Goal: Complete application form

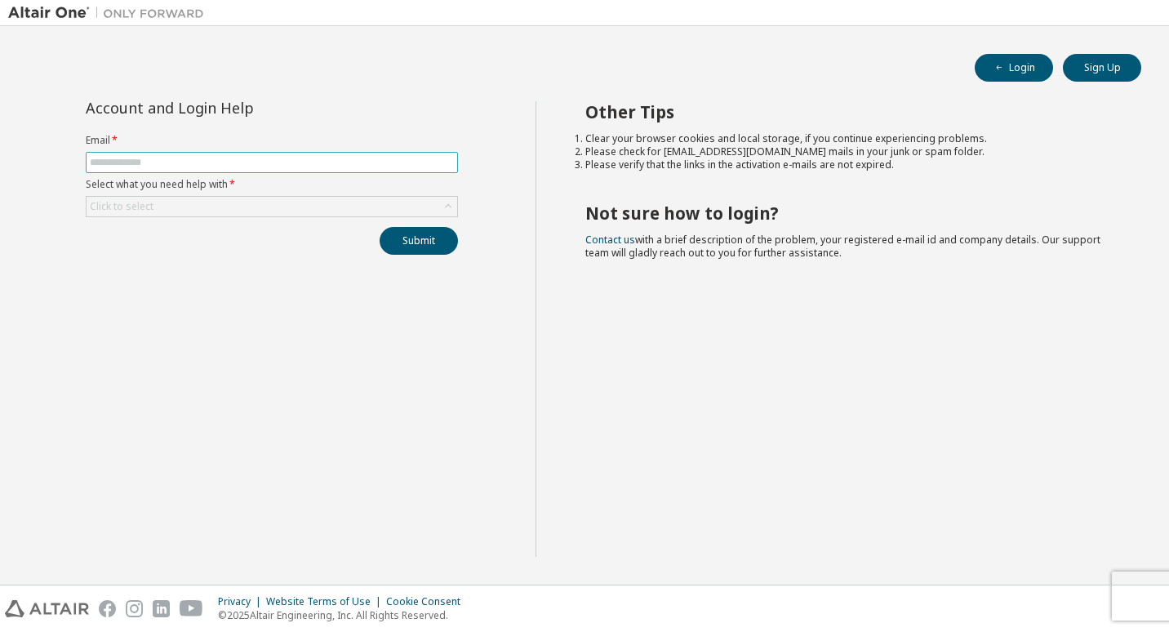
click at [357, 165] on input "text" at bounding box center [272, 162] width 364 height 13
type input "**********"
click at [430, 210] on div "Click to select" at bounding box center [272, 207] width 371 height 20
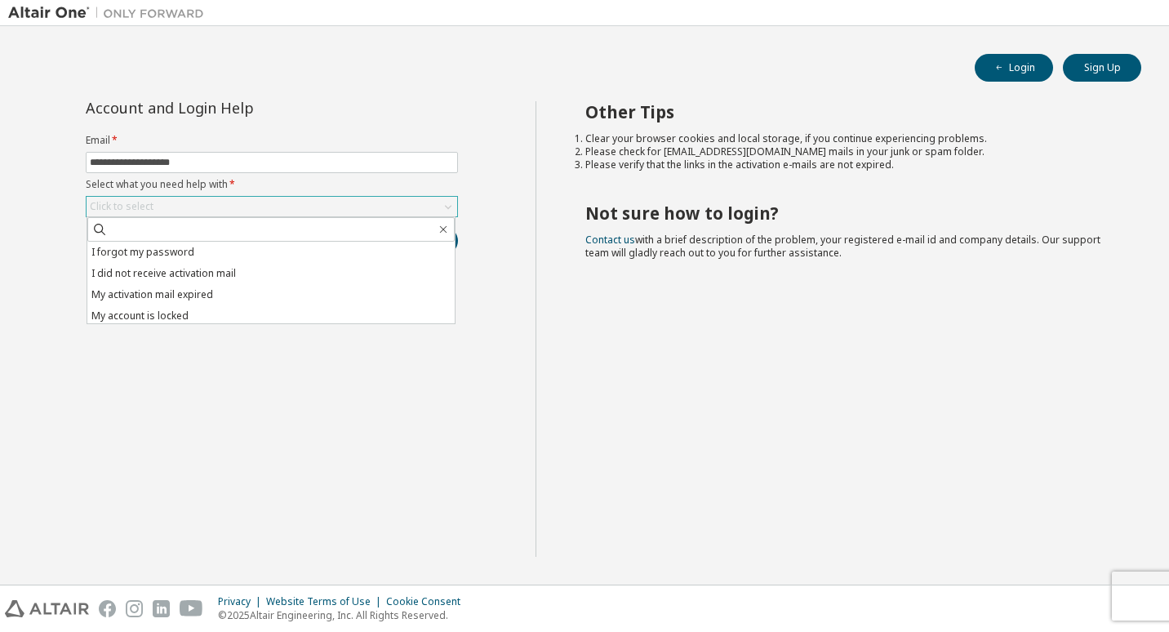
drag, startPoint x: 351, startPoint y: 201, endPoint x: 441, endPoint y: 231, distance: 94.8
click at [354, 204] on div "Click to select" at bounding box center [272, 207] width 371 height 20
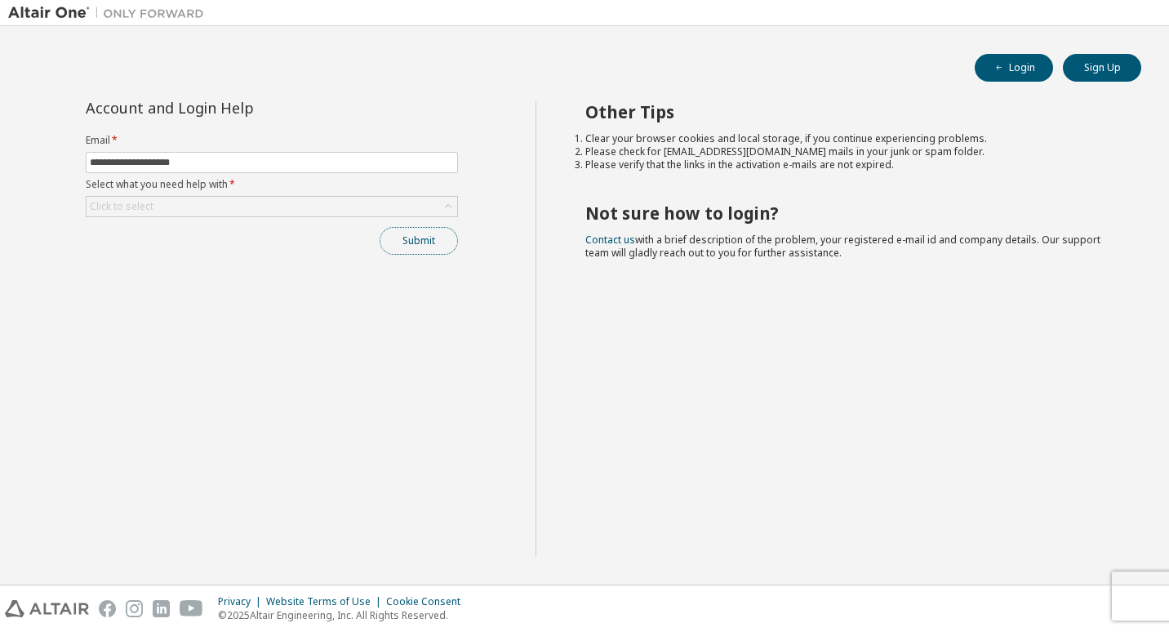
click at [441, 231] on button "Submit" at bounding box center [419, 241] width 78 height 28
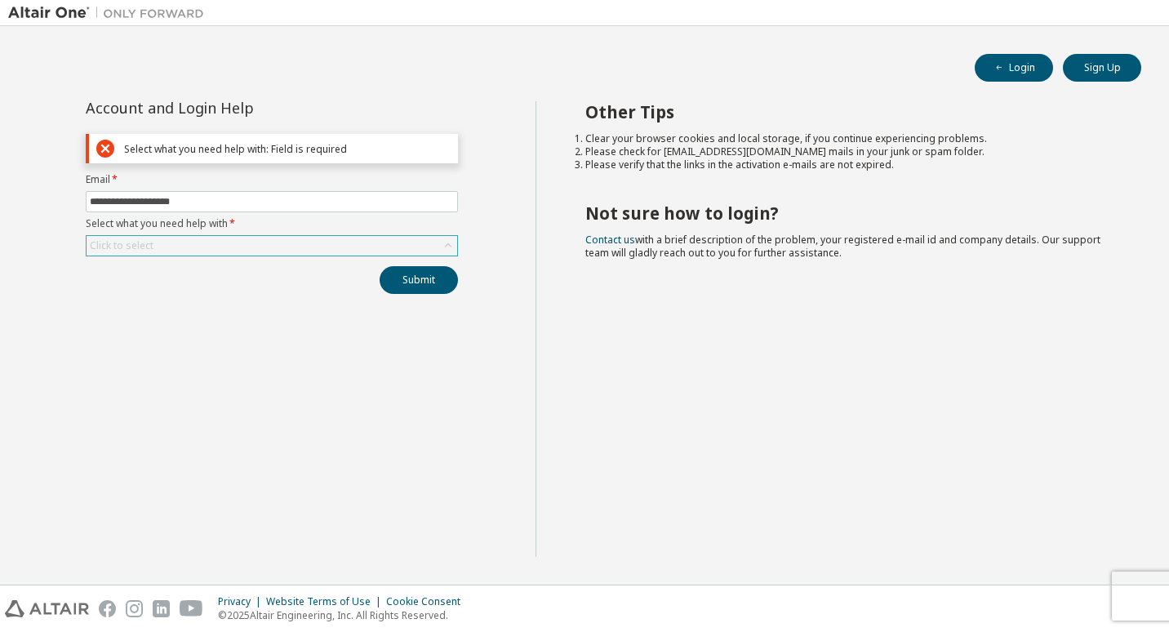
click at [342, 242] on div "Click to select" at bounding box center [272, 246] width 371 height 20
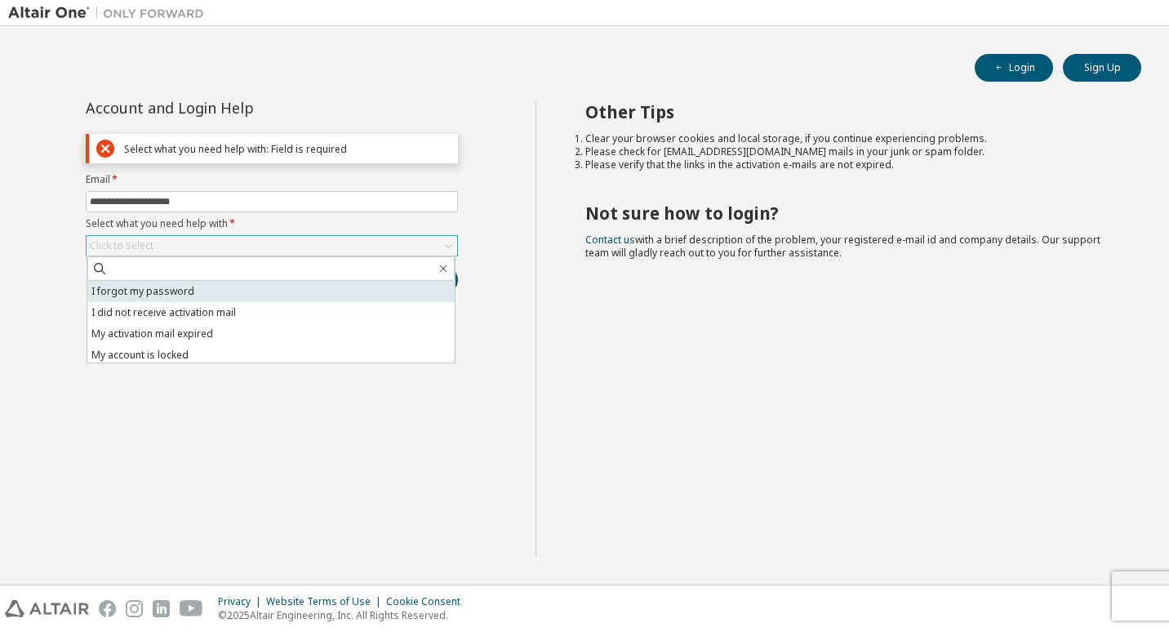
click at [205, 289] on li "I forgot my password" at bounding box center [270, 291] width 367 height 21
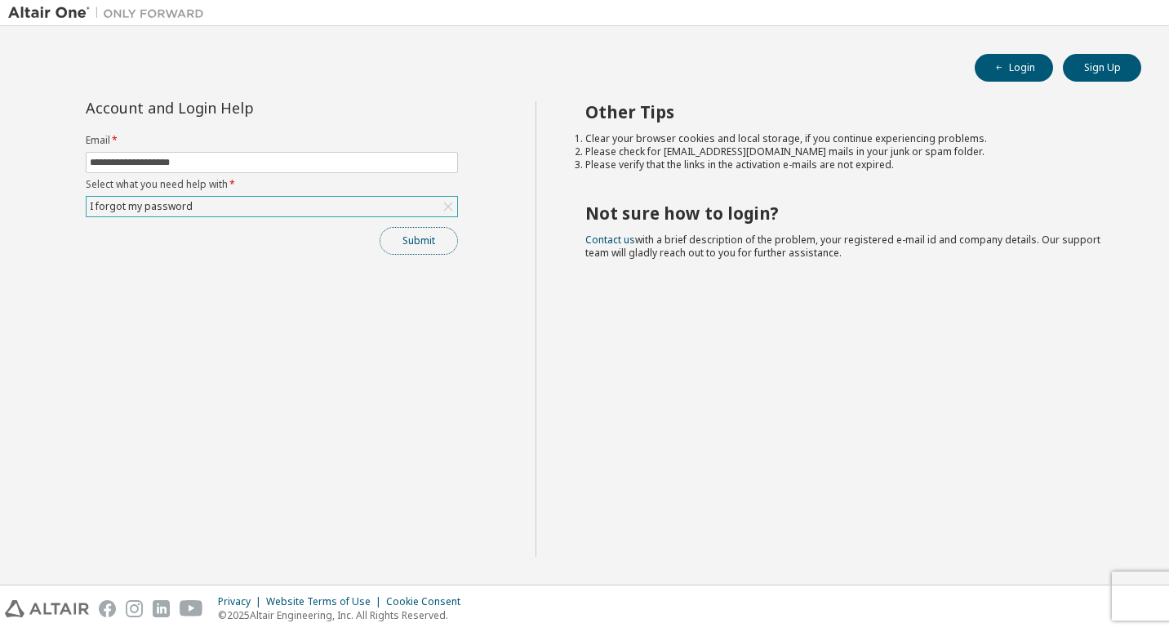
click at [415, 238] on button "Submit" at bounding box center [419, 241] width 78 height 28
click at [326, 290] on div "**********" at bounding box center [272, 329] width 528 height 456
click at [1133, 600] on icon "button" at bounding box center [1136, 599] width 6 height 6
click at [411, 229] on button "Submit" at bounding box center [419, 241] width 78 height 28
click at [326, 206] on div "I forgot my password" at bounding box center [272, 207] width 371 height 20
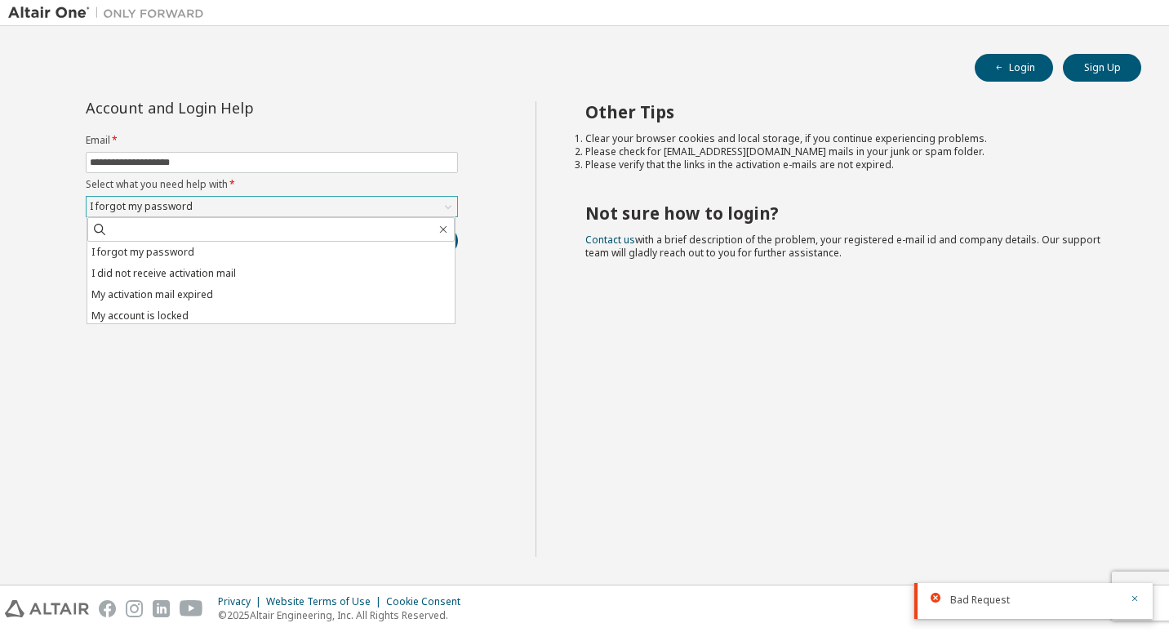
click at [326, 207] on div "I forgot my password" at bounding box center [272, 207] width 371 height 20
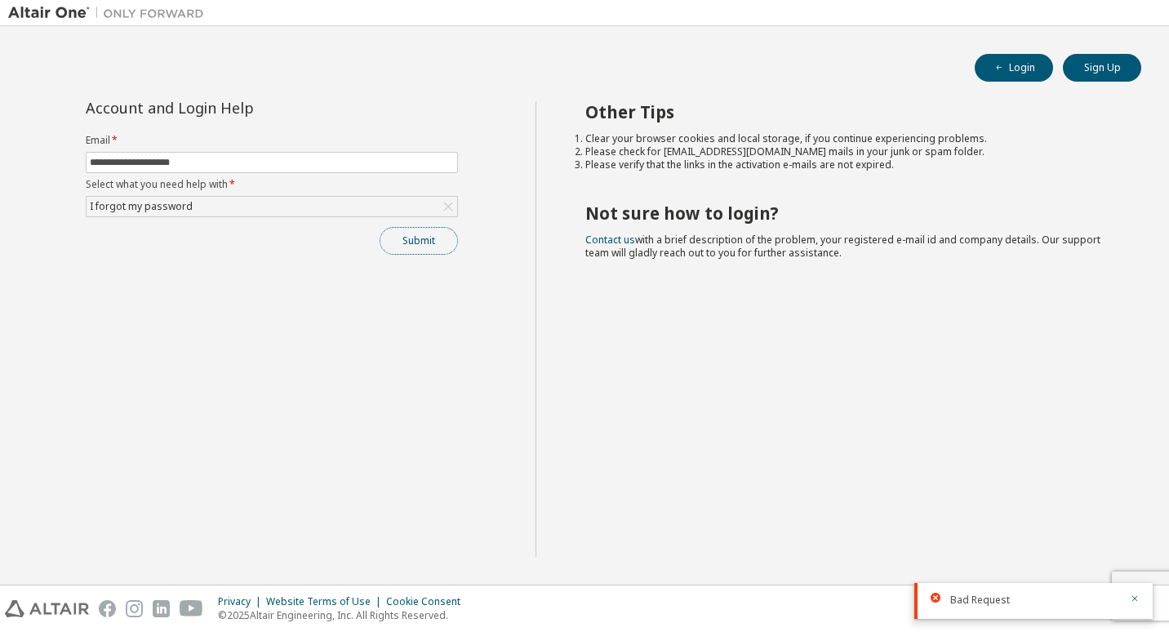
click at [417, 250] on button "Submit" at bounding box center [419, 241] width 78 height 28
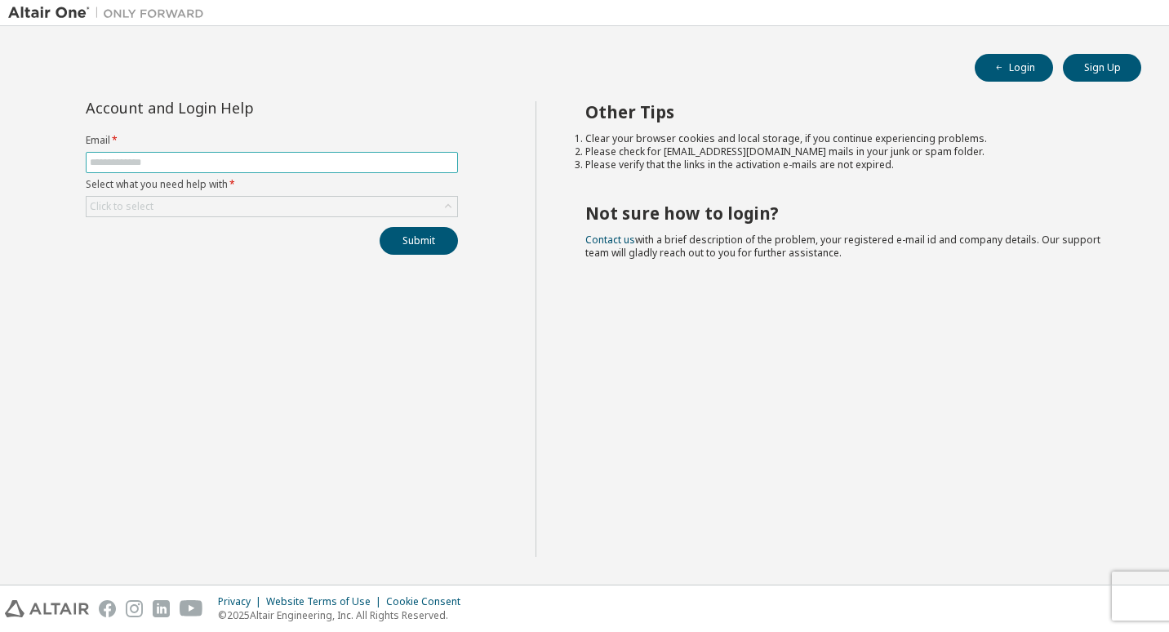
click at [340, 167] on input "text" at bounding box center [272, 162] width 364 height 13
type input "**********"
click at [247, 207] on div "Click to select" at bounding box center [272, 207] width 371 height 20
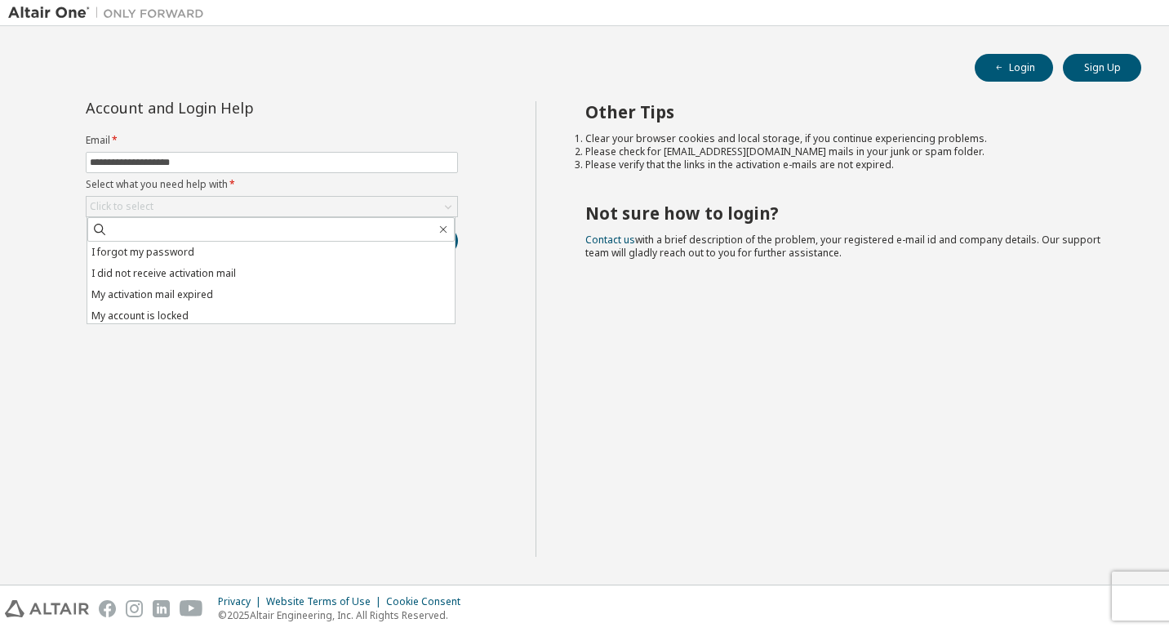
drag, startPoint x: 203, startPoint y: 278, endPoint x: 331, endPoint y: 285, distance: 127.6
click at [210, 276] on li "I did not receive activation mail" at bounding box center [270, 273] width 367 height 21
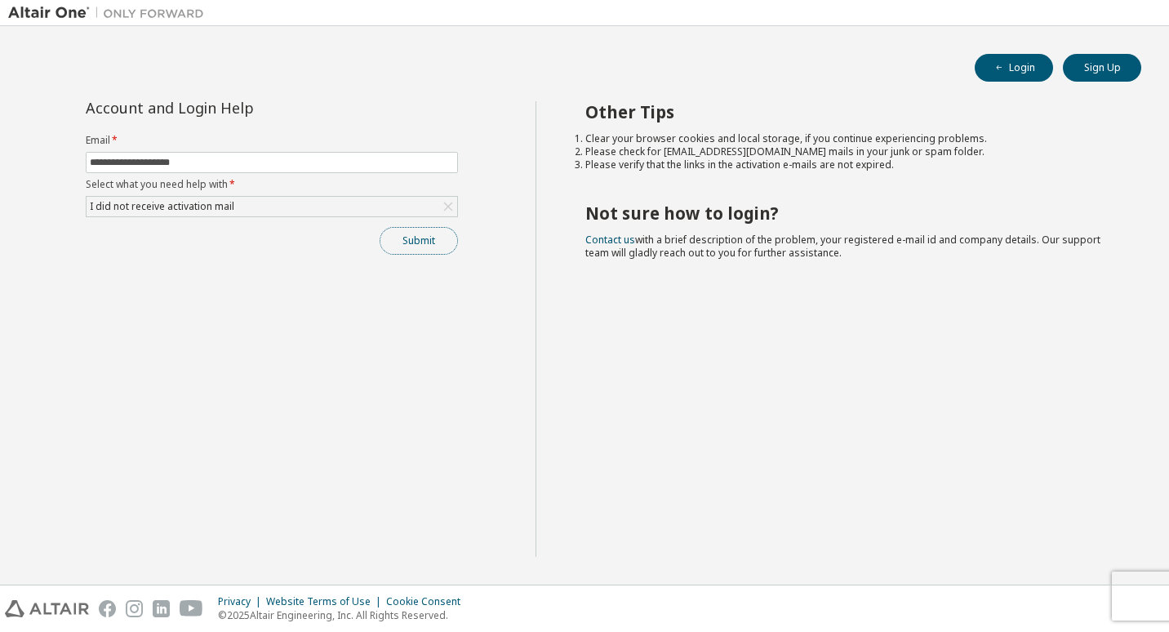
click at [442, 242] on button "Submit" at bounding box center [419, 241] width 78 height 28
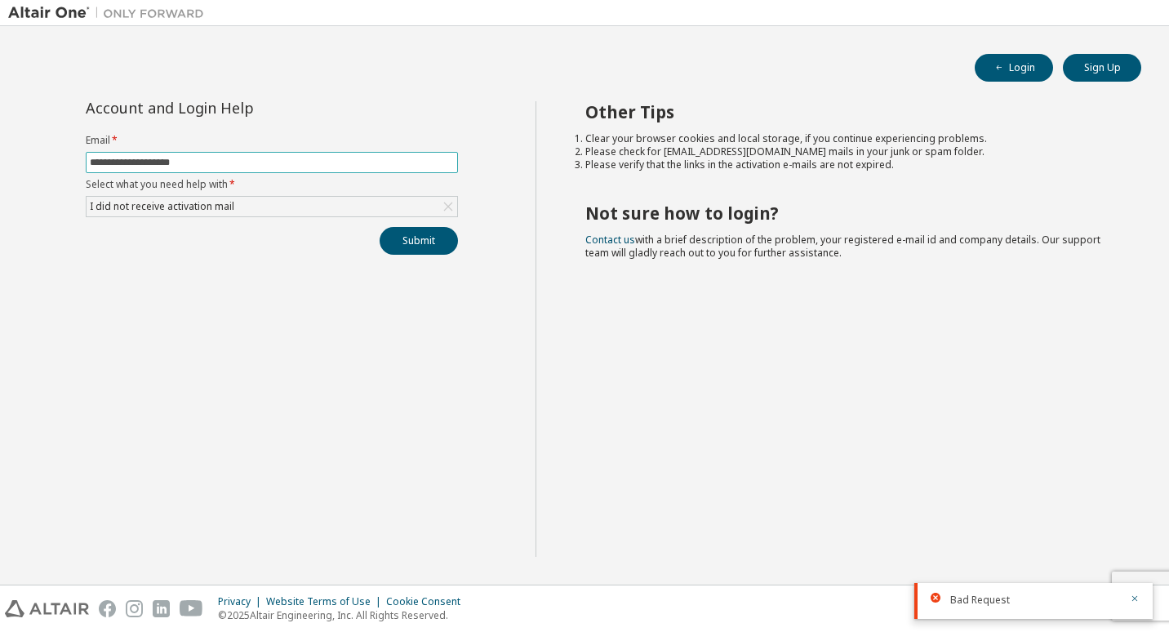
click at [302, 163] on input "**********" at bounding box center [272, 162] width 364 height 13
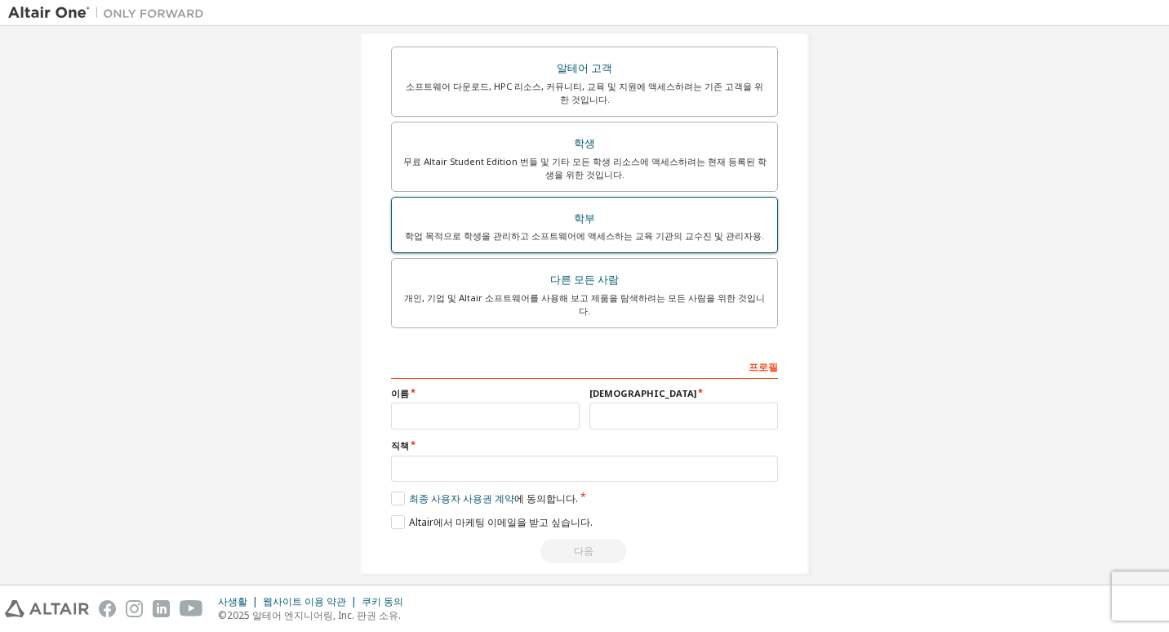
scroll to position [296, 0]
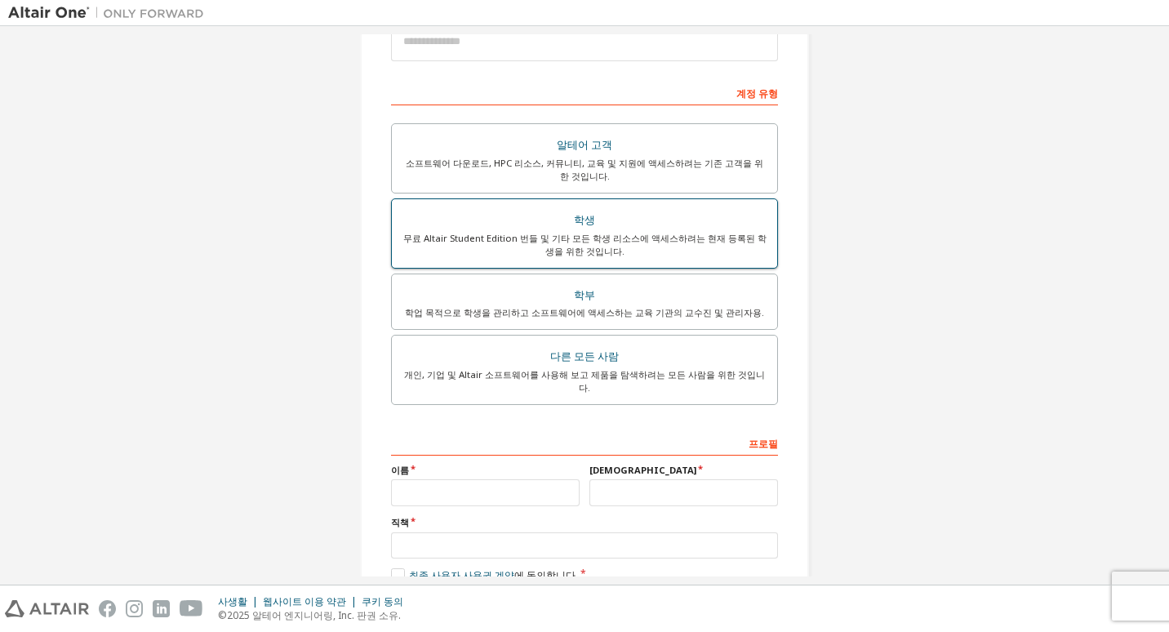
drag, startPoint x: 590, startPoint y: 244, endPoint x: 584, endPoint y: 251, distance: 8.7
click at [584, 251] on div "무료 Altair Student Edition 번들 및 기타 모든 학생 리소스에 액세스하려는 현재 등록된 학생을 위한 것입니다." at bounding box center [585, 245] width 366 height 26
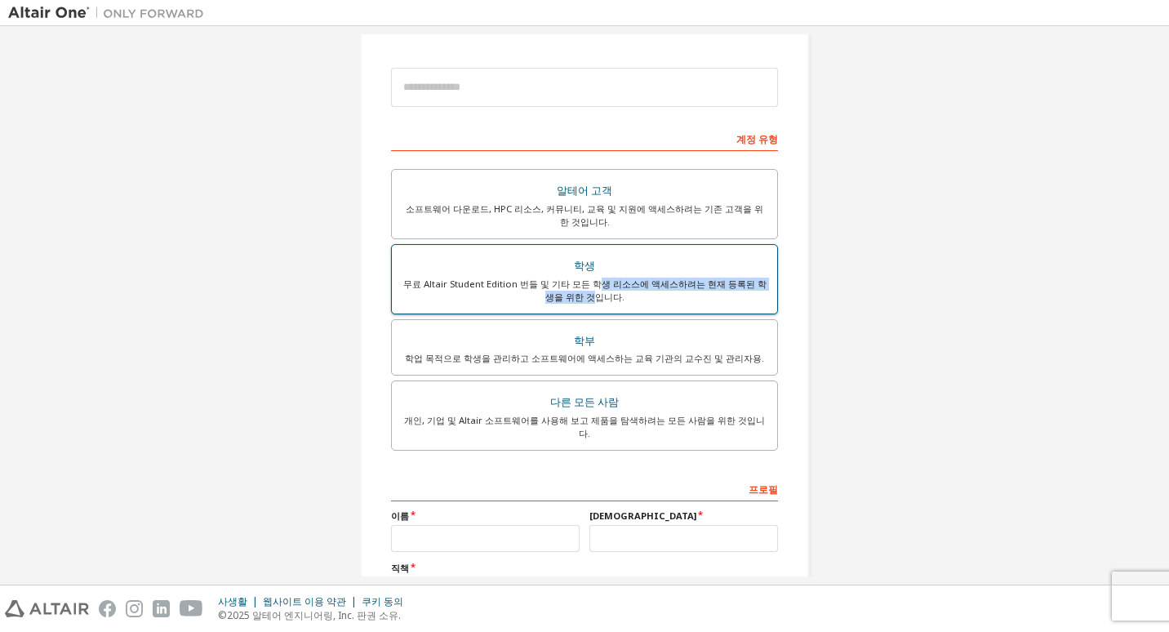
scroll to position [133, 0]
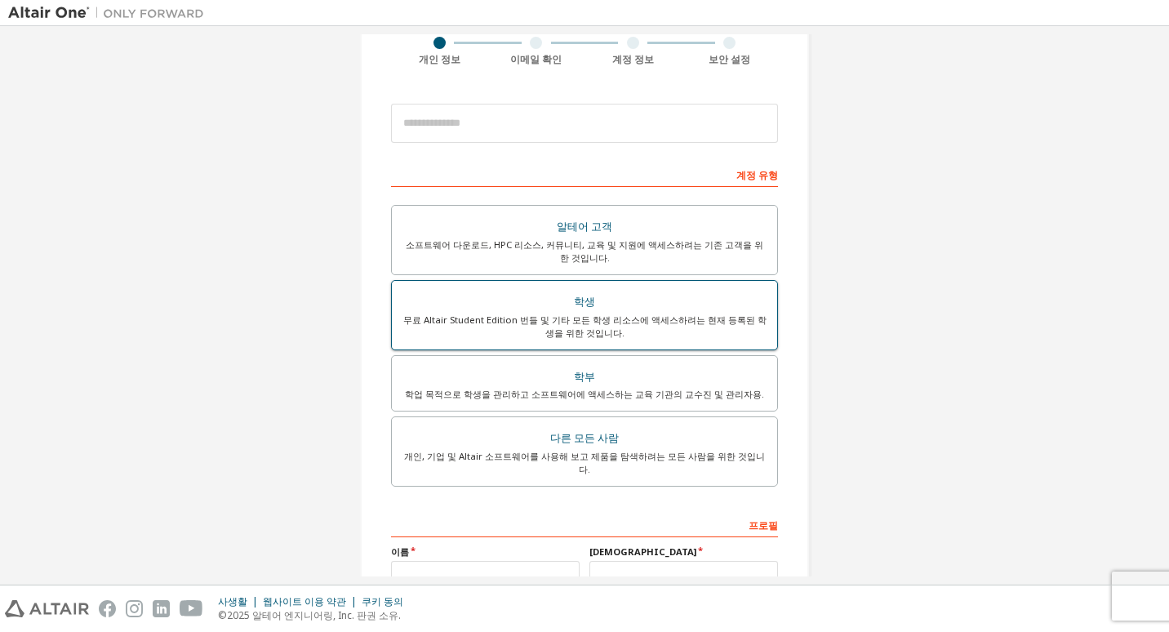
click at [479, 297] on div "학생" at bounding box center [585, 302] width 366 height 23
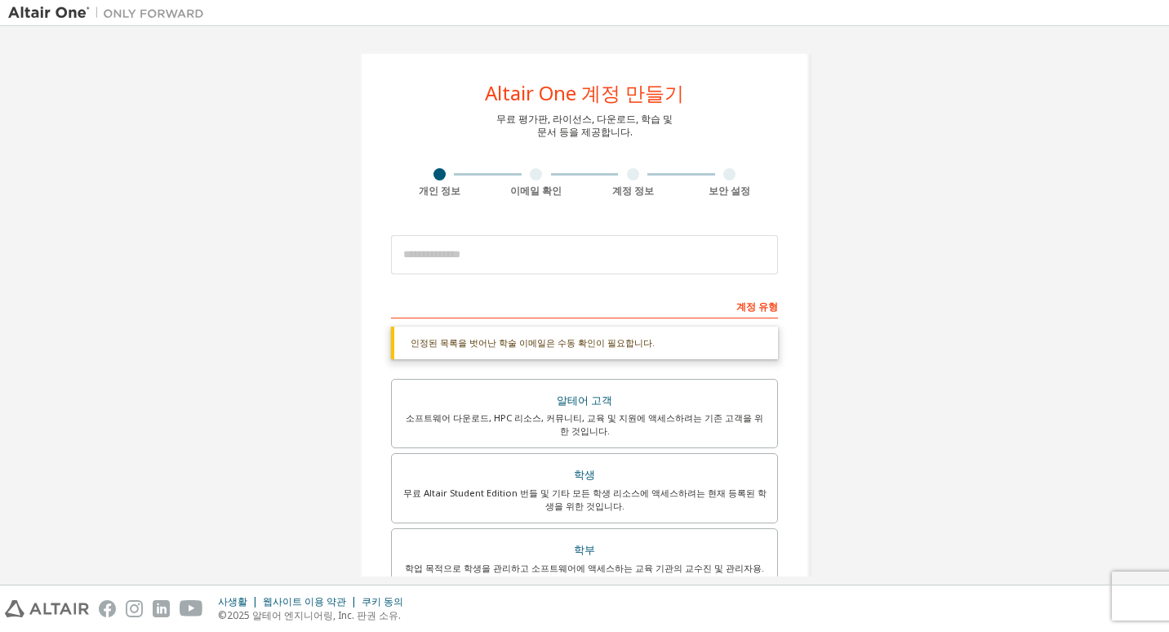
scroll to position [0, 0]
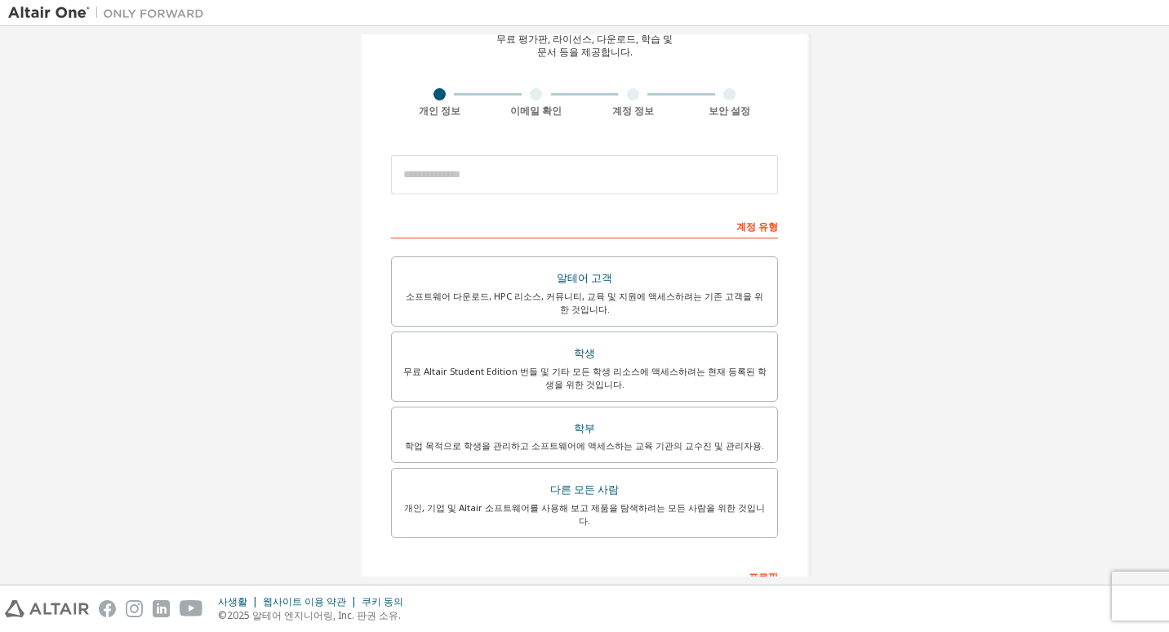
scroll to position [163, 0]
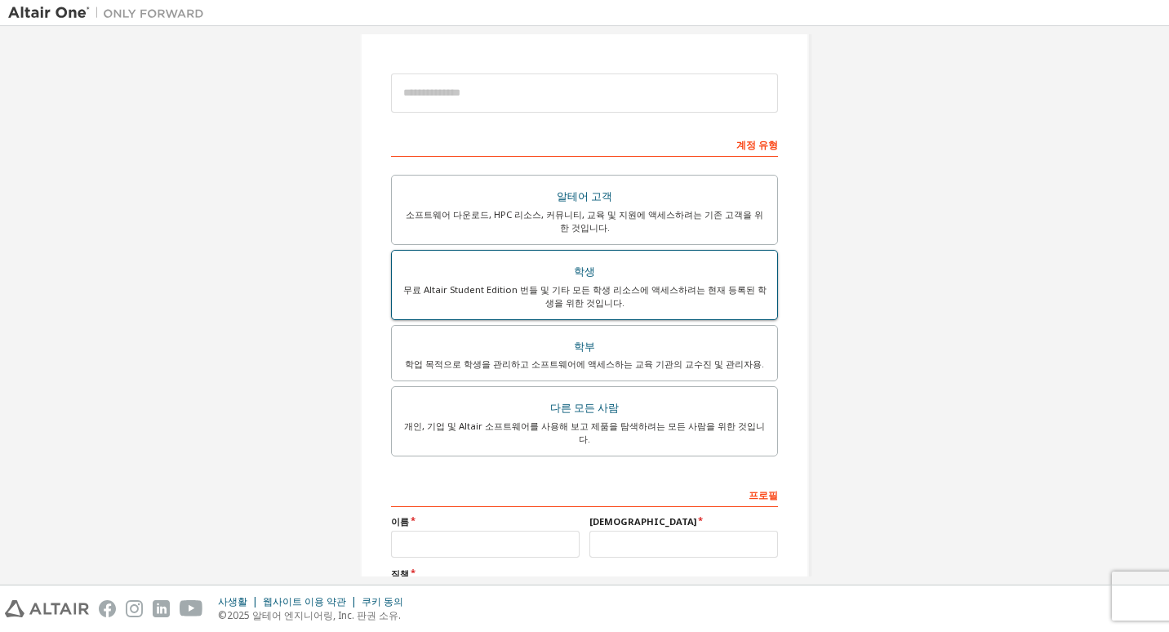
click at [701, 292] on div "무료 Altair Student Edition 번들 및 기타 모든 학생 리소스에 액세스하려는 현재 등록된 학생을 위한 것입니다." at bounding box center [585, 296] width 366 height 26
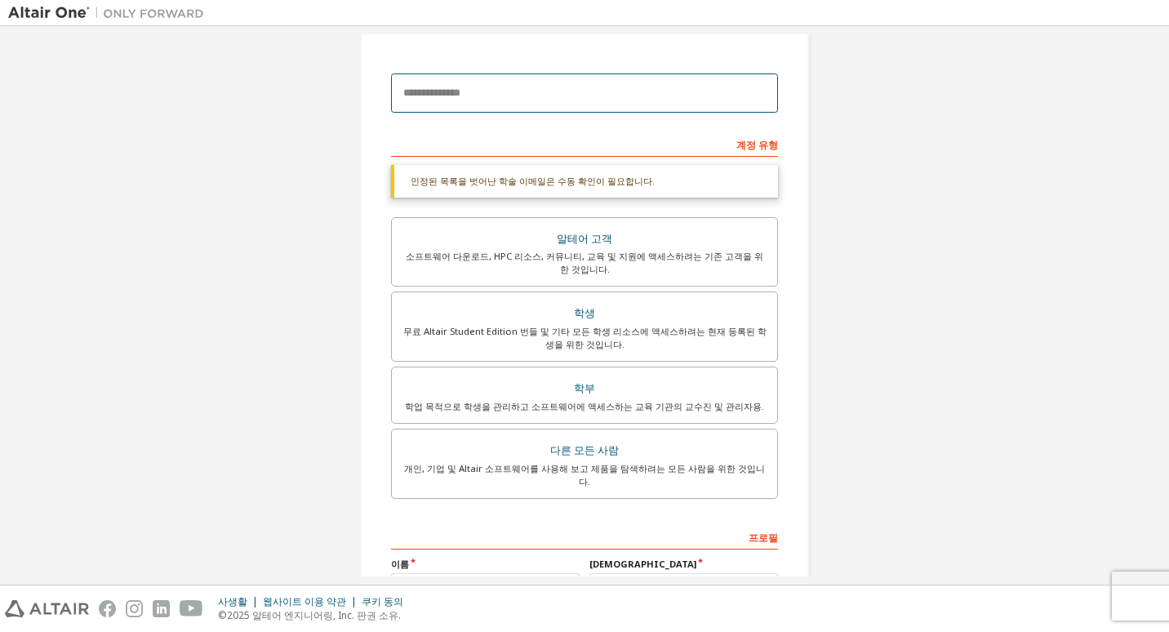
click at [618, 105] on input "email" at bounding box center [584, 92] width 387 height 39
type input "**********"
type input "******"
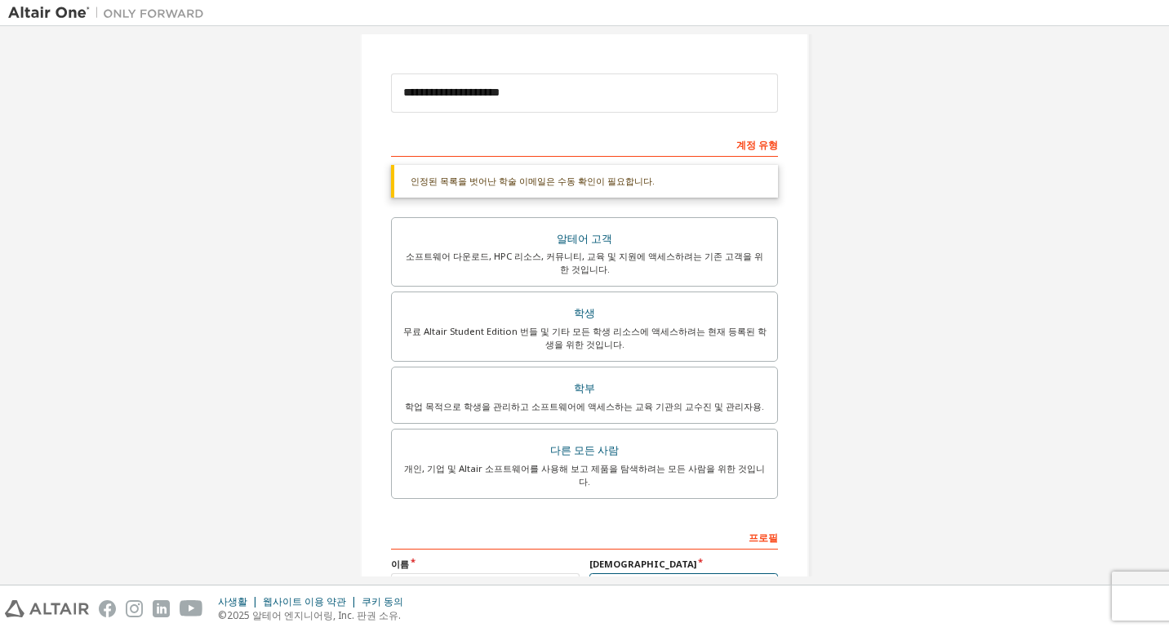
type input "****"
type input "*****"
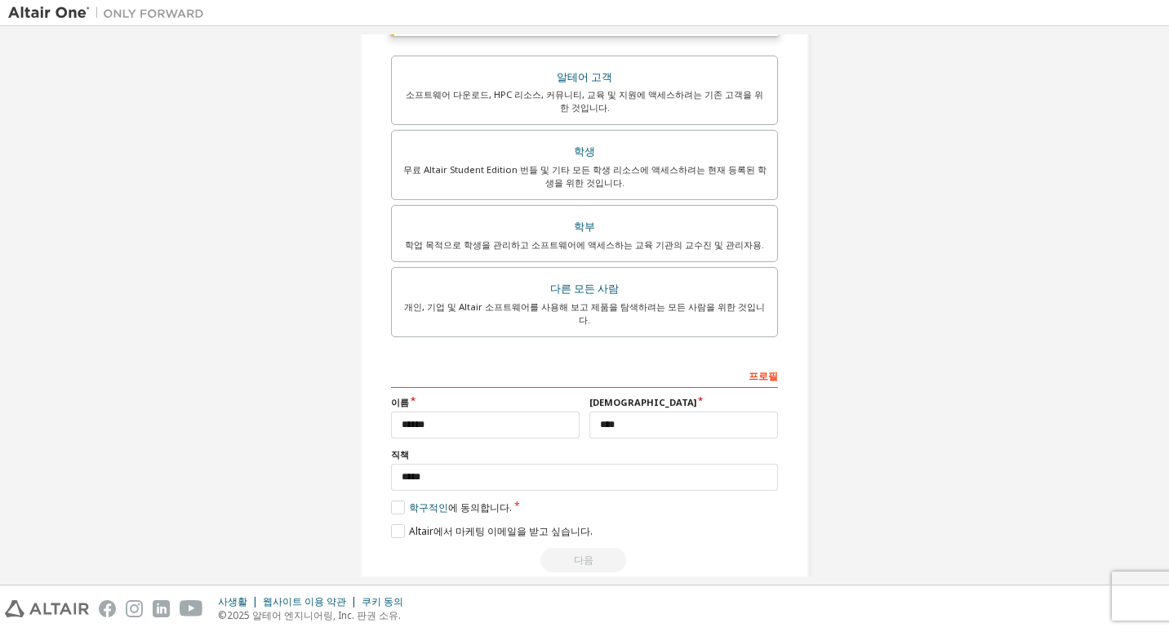
scroll to position [339, 0]
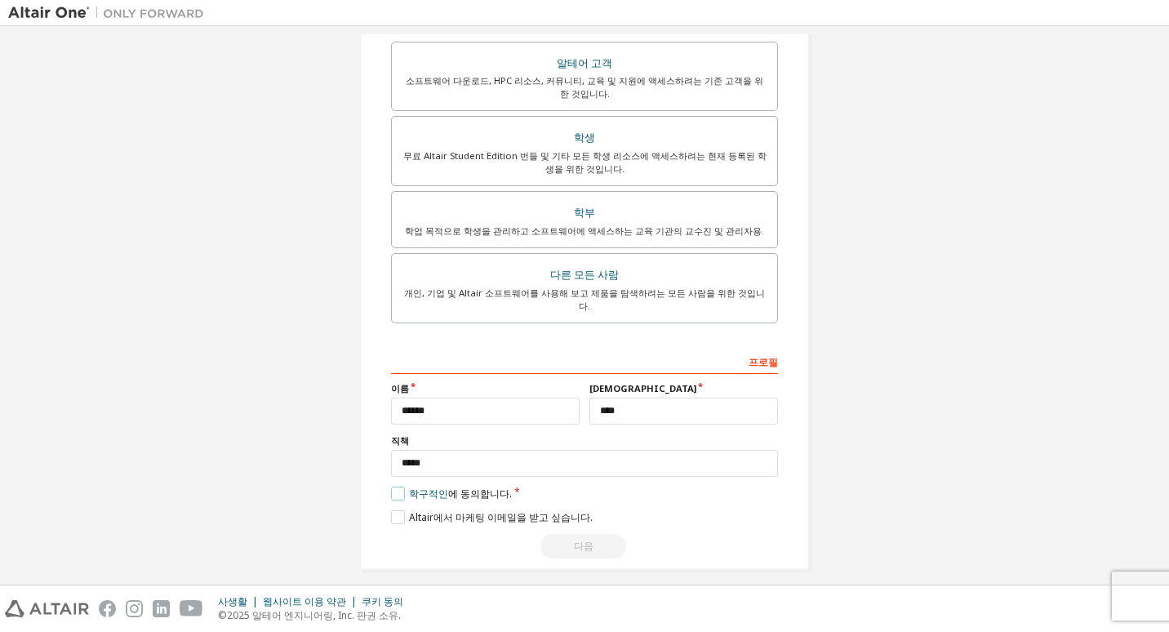
click at [391, 487] on label "학구적인 에 동의합니다." at bounding box center [451, 494] width 121 height 14
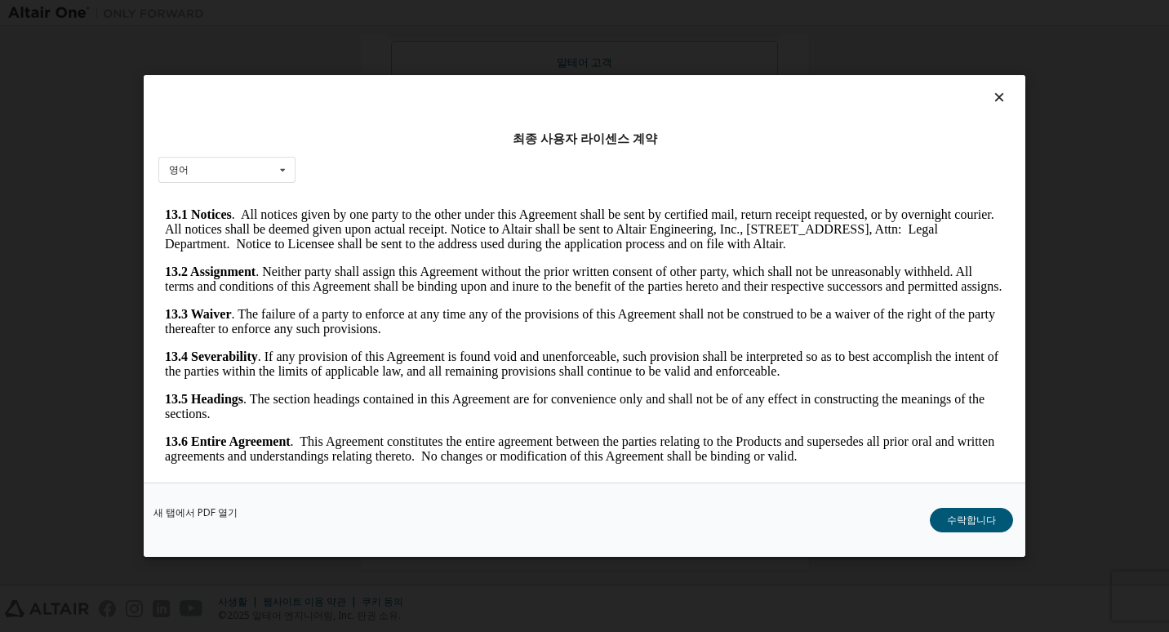
scroll to position [353, 0]
click at [957, 515] on button "수락합니다" at bounding box center [971, 520] width 83 height 24
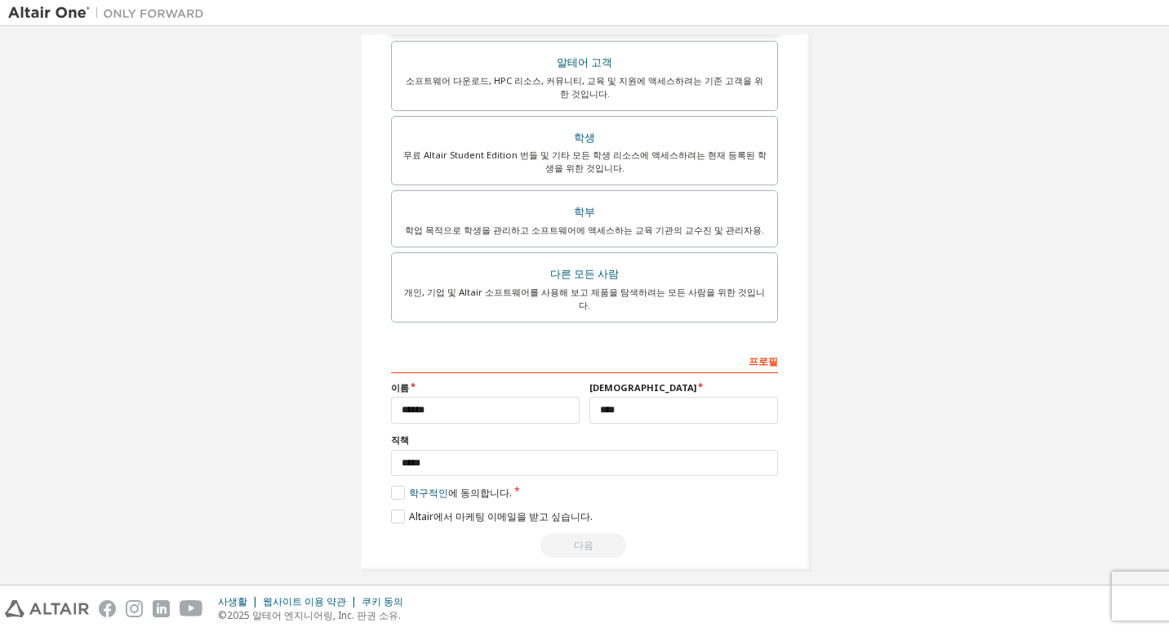
click at [607, 537] on div "다음" at bounding box center [584, 545] width 387 height 24
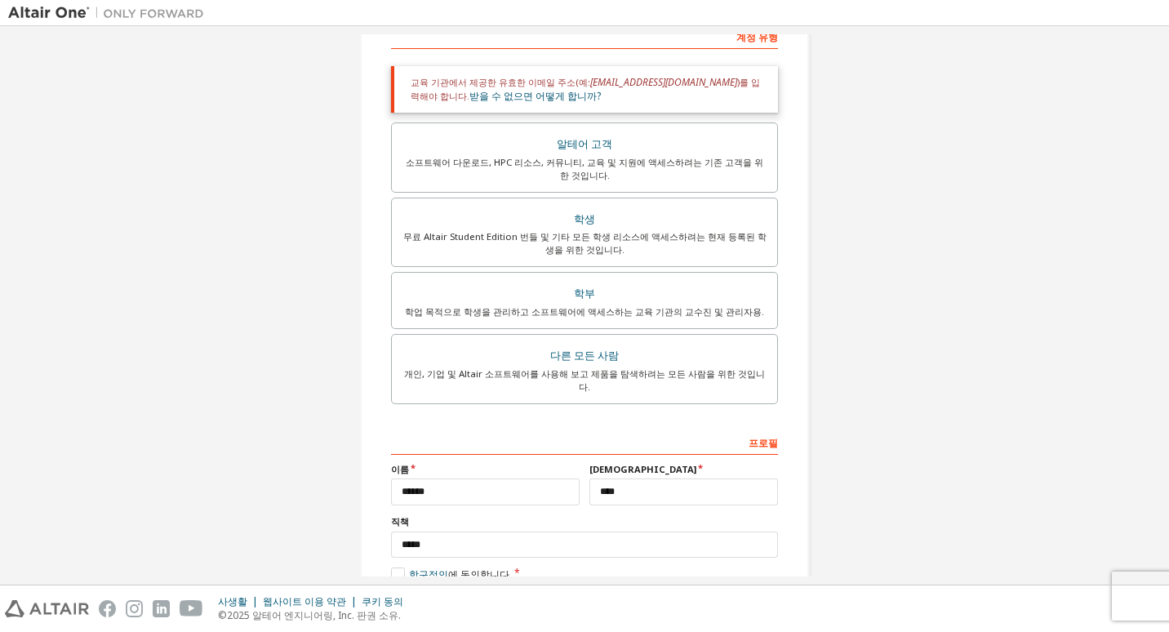
scroll to position [108, 0]
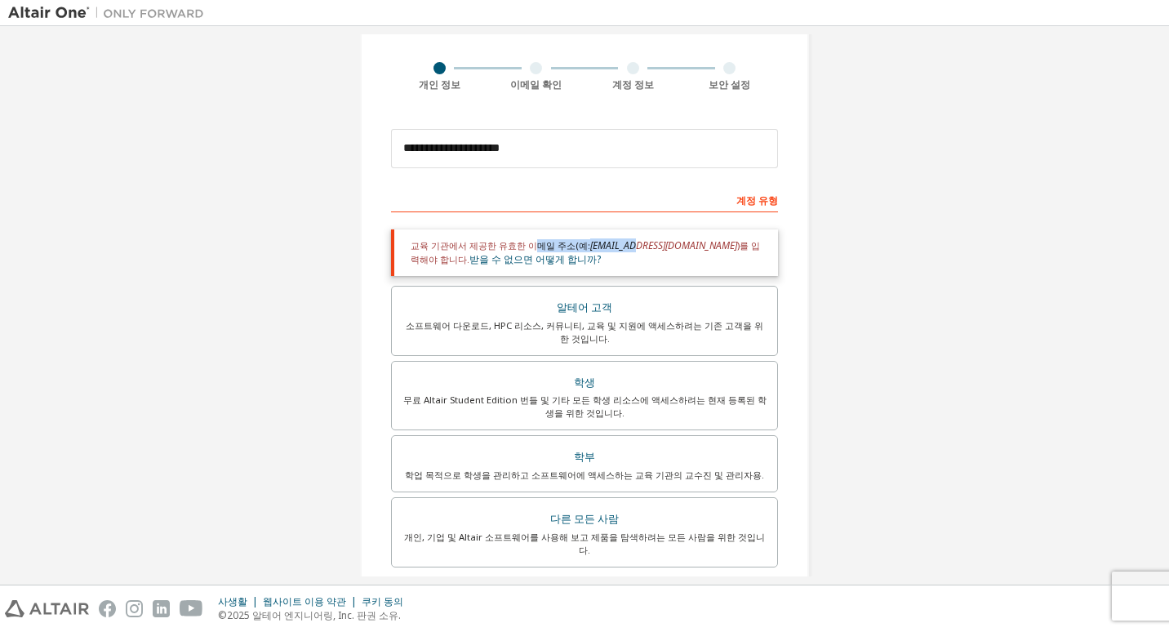
drag, startPoint x: 525, startPoint y: 245, endPoint x: 641, endPoint y: 245, distance: 116.0
click at [641, 245] on div "교육 기관에서 제공한 유효한 이메일 주소(예: [EMAIL_ADDRESS][DOMAIN_NAME] )를 입력해야 합니다. 받을 수 없으면 어떻…" at bounding box center [584, 252] width 387 height 47
drag, startPoint x: 641, startPoint y: 245, endPoint x: 670, endPoint y: 273, distance: 39.8
click at [670, 273] on div "교육 기관에서 제공한 유효한 이메일 주소(예: [EMAIL_ADDRESS][DOMAIN_NAME] )를 입력해야 합니다. 받을 수 없으면 어떻…" at bounding box center [584, 252] width 387 height 47
